Goal: Transaction & Acquisition: Purchase product/service

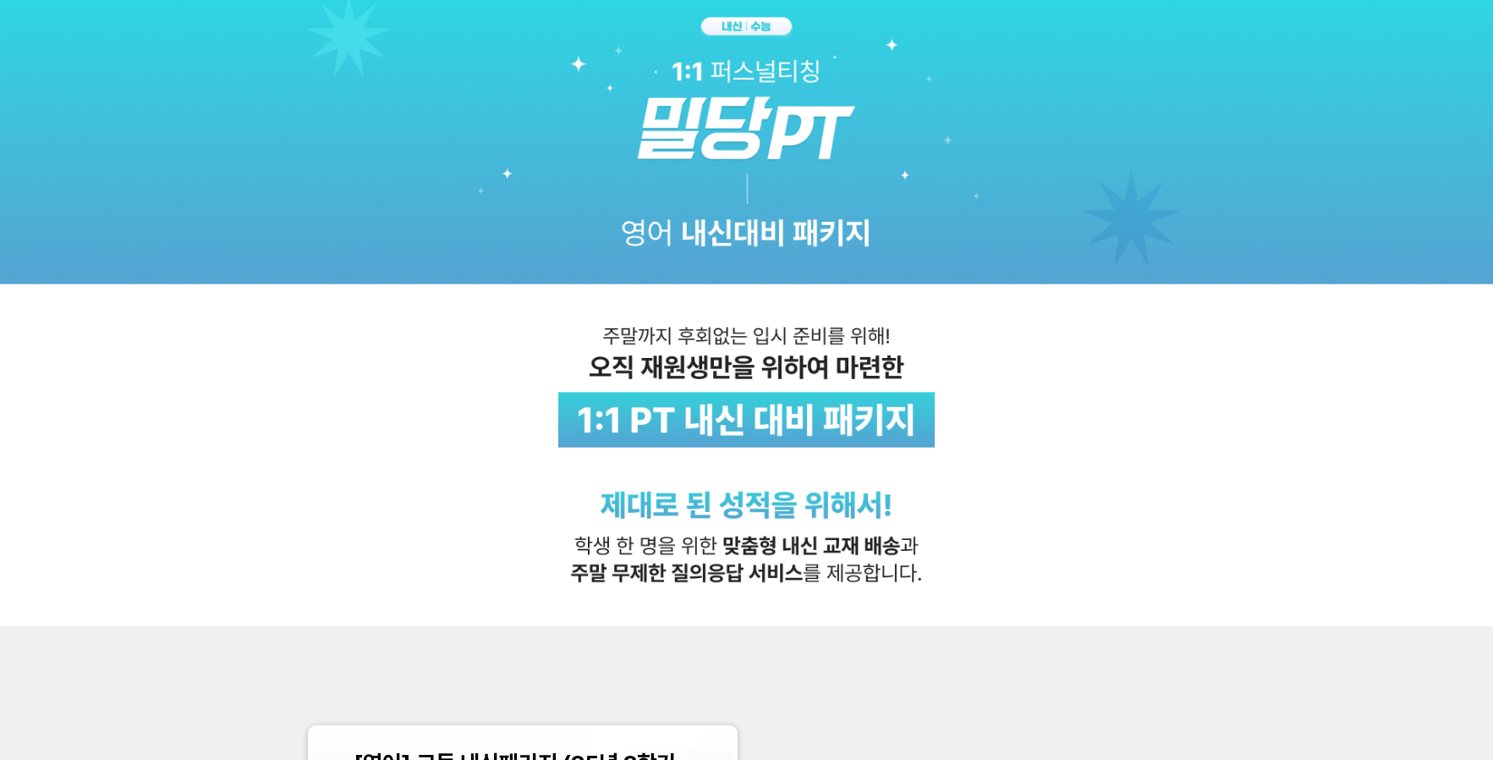
scroll to position [450, 0]
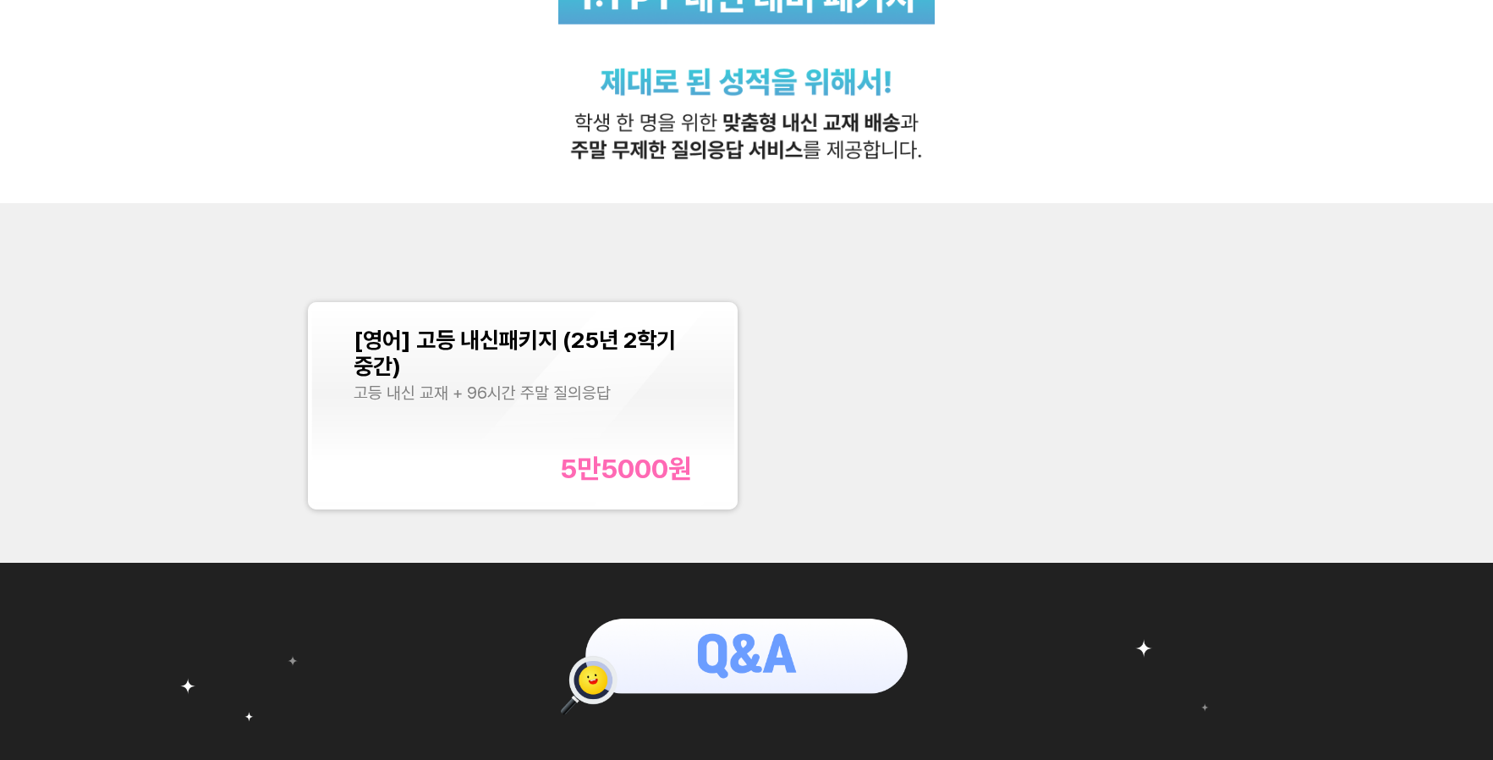
click at [565, 418] on div "[영어] 고등 내신패키지 (25년 2학기 중간) 고등 내신 교재 + 96시간 주말 질의응답 5만5000 원" at bounding box center [523, 406] width 338 height 158
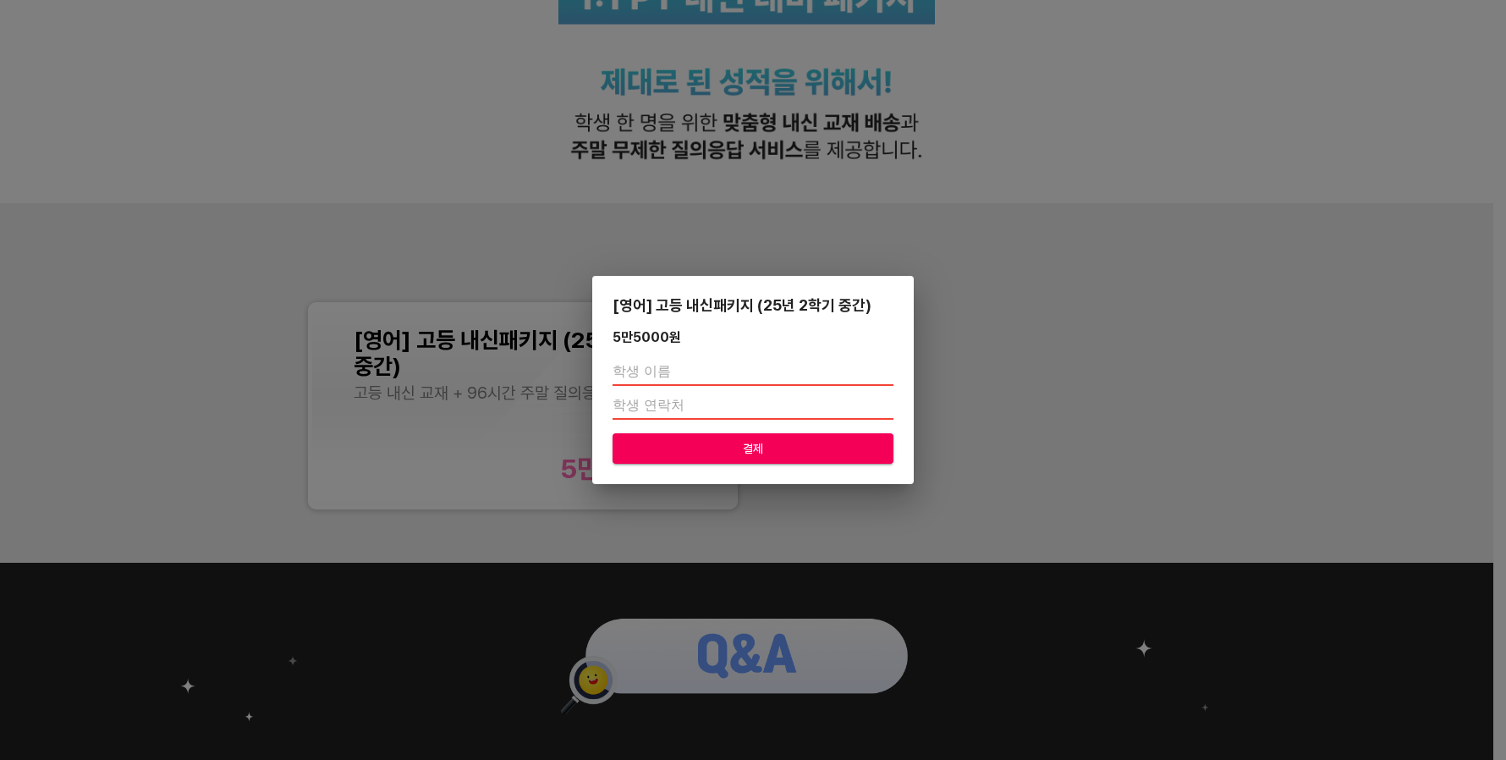
click at [647, 371] on input "text" at bounding box center [752, 372] width 281 height 27
type input "[PERSON_NAME]"
type input "01047251183"
click at [759, 447] on span "결제" at bounding box center [753, 448] width 254 height 21
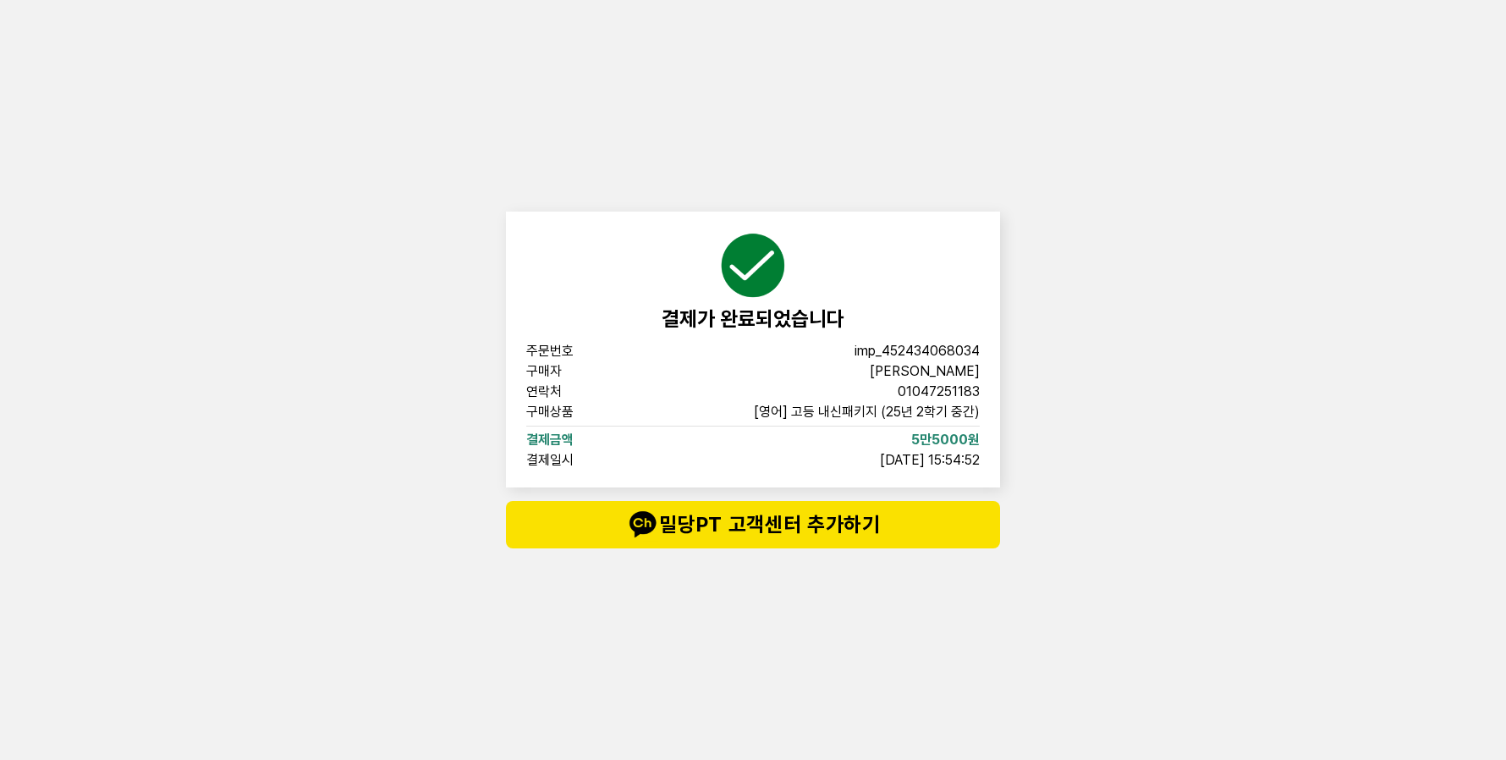
click at [734, 586] on div "결제가 완료되었습니다 주문번호 imp_[PHONE_NUMBER] 구매자 [PERSON_NAME] 연락처 01047251183 구매상품 [영어]…" at bounding box center [753, 380] width 508 height 760
drag, startPoint x: 1095, startPoint y: 413, endPoint x: 1095, endPoint y: 388, distance: 24.5
click at [1095, 409] on div "결제가 완료되었습니다 주문번호 imp_[PHONE_NUMBER] 구매자 [PERSON_NAME] 연락처 01047251183 구매상품 [영어]…" at bounding box center [753, 380] width 1506 height 760
